Goal: Information Seeking & Learning: Find specific fact

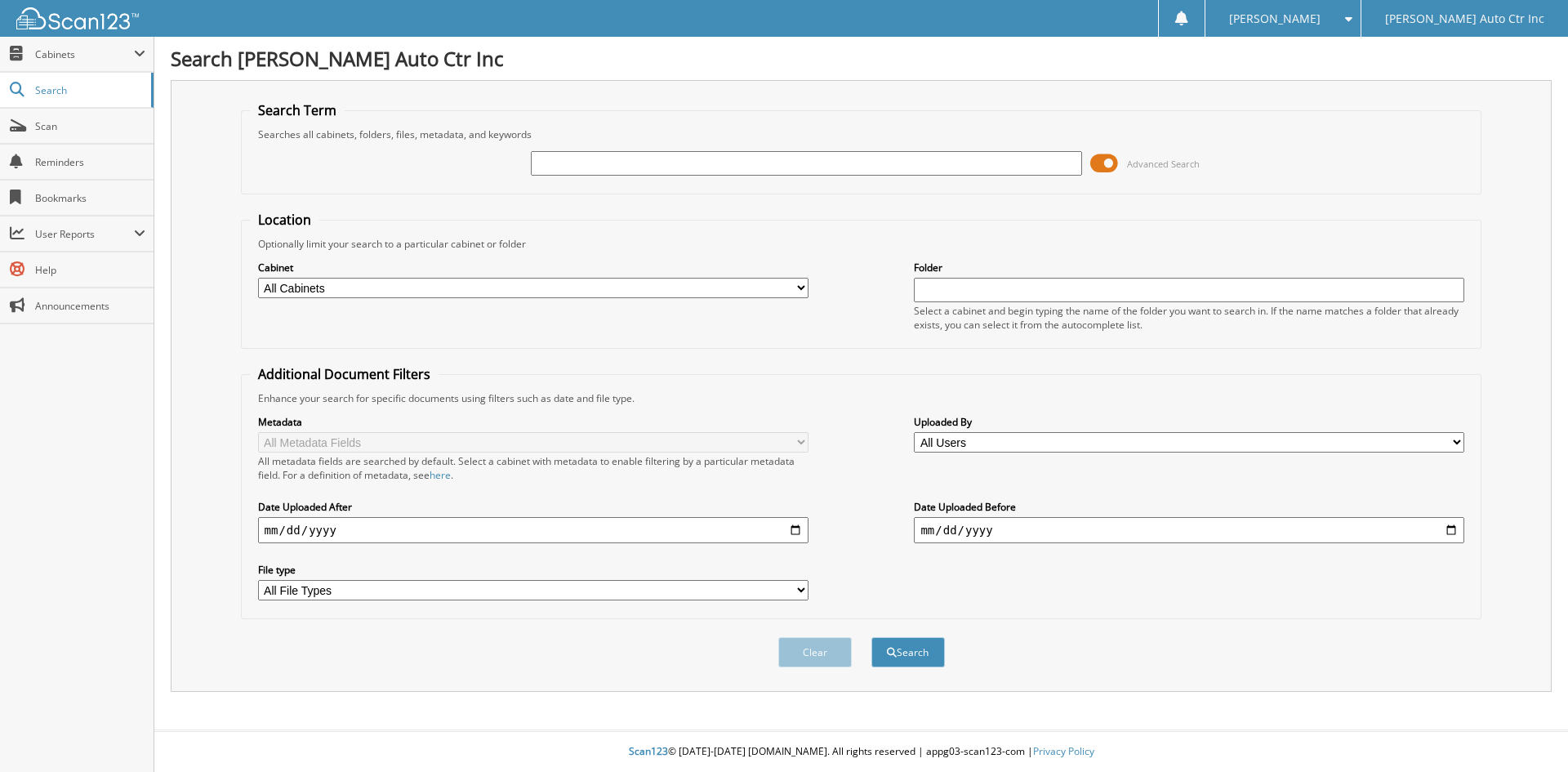
click at [635, 166] on input "text" at bounding box center [806, 163] width 551 height 25
type input "06482"
click at [872, 637] on button "Search" at bounding box center [909, 652] width 74 height 30
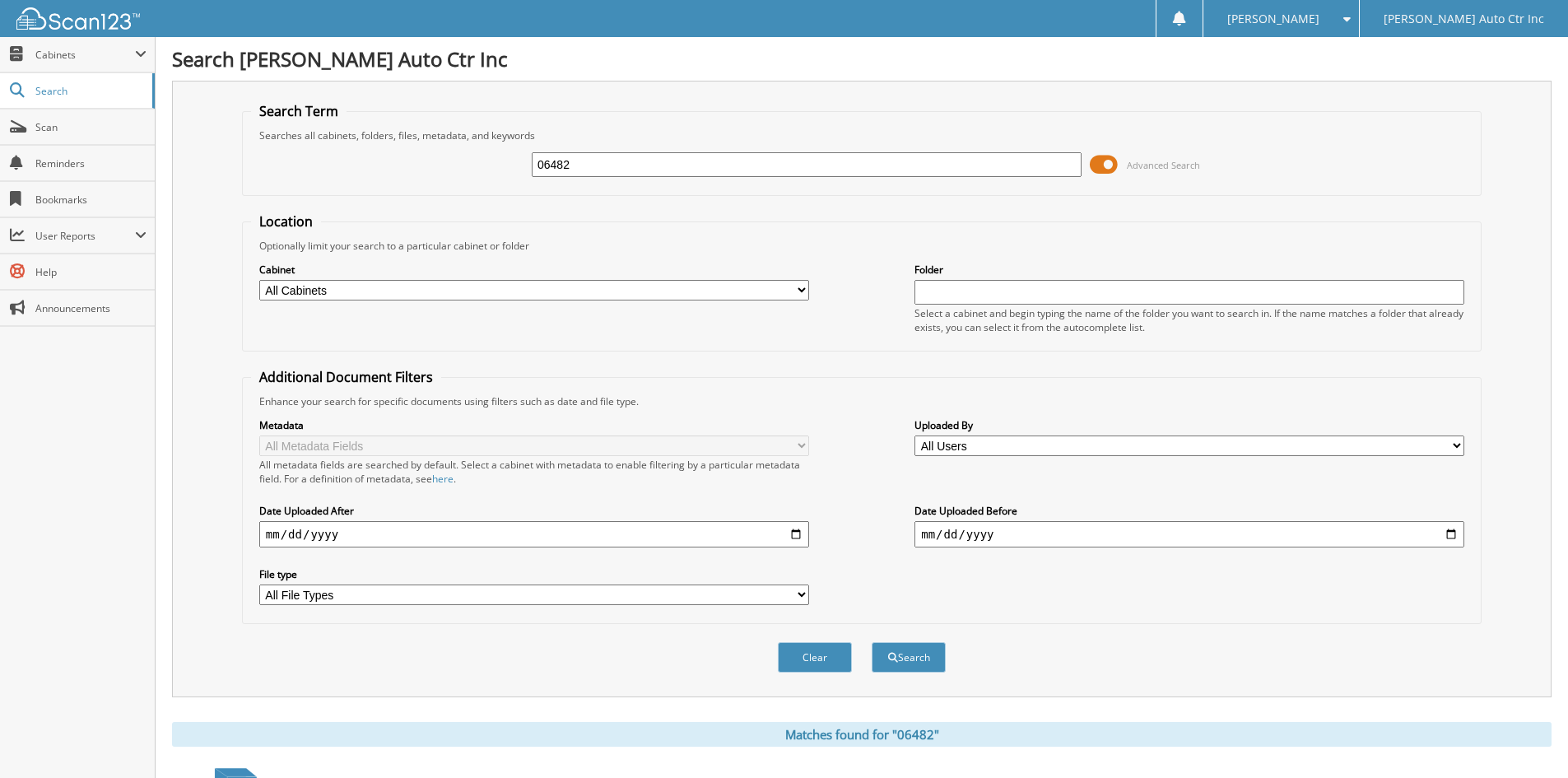
click at [847, 673] on div "Clear" at bounding box center [815, 657] width 78 height 34
click at [760, 662] on div "Clear Search" at bounding box center [861, 657] width 1239 height 67
click at [812, 656] on button "Clear" at bounding box center [815, 657] width 74 height 31
